Goal: Task Accomplishment & Management: Use online tool/utility

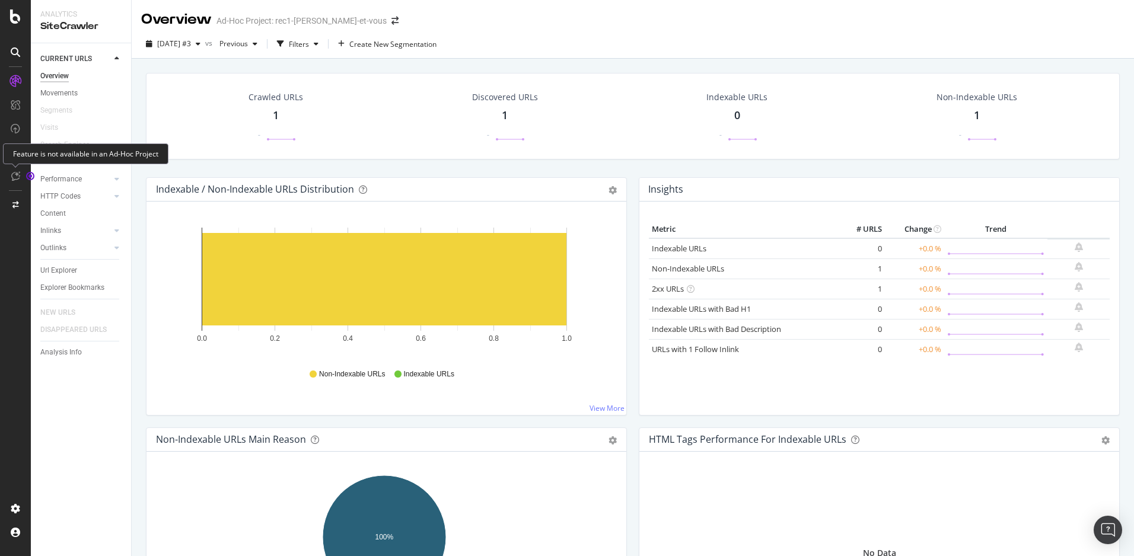
click at [18, 176] on icon at bounding box center [15, 175] width 9 height 9
